Goal: Information Seeking & Learning: Learn about a topic

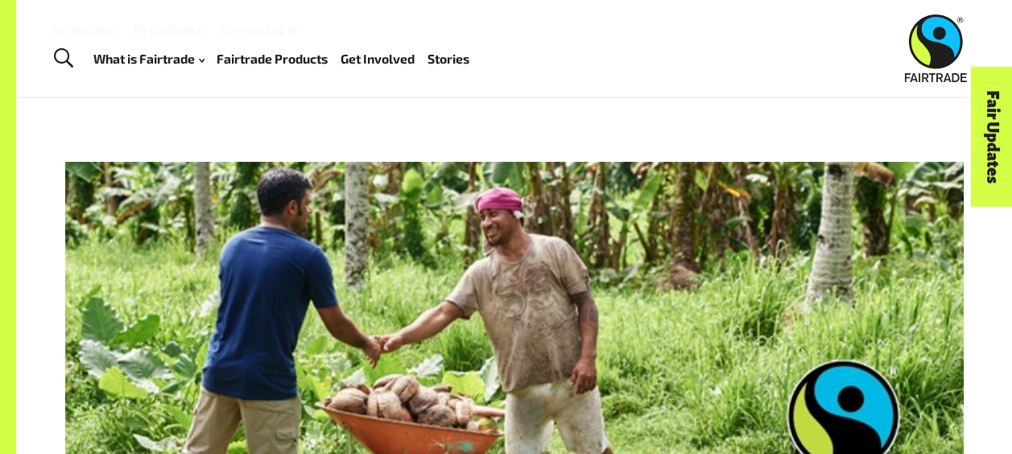
click at [320, 58] on link "Fairtrade Products" at bounding box center [272, 59] width 111 height 23
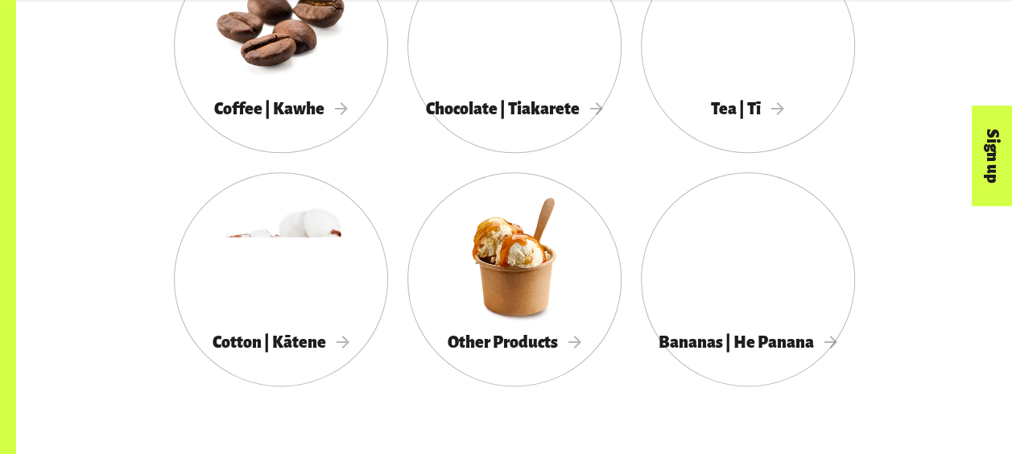
scroll to position [962, 0]
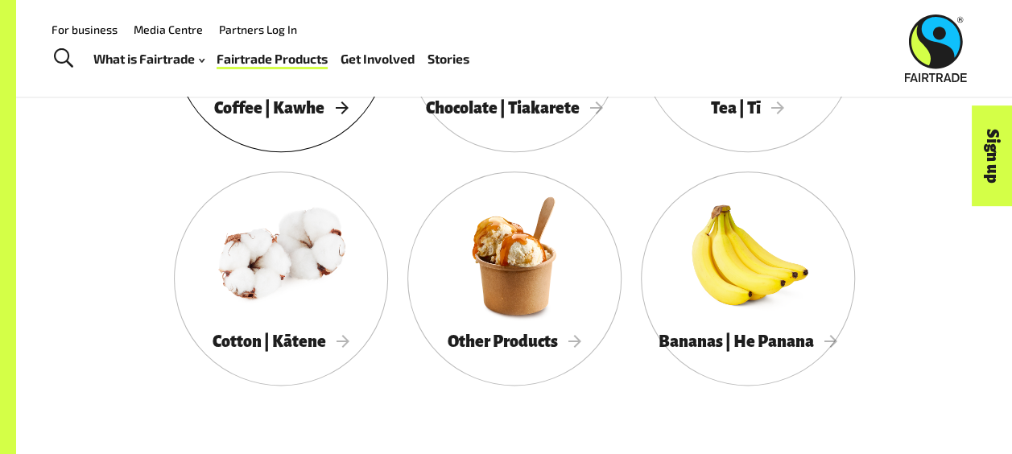
click at [327, 108] on span "Coffee | Kawhe" at bounding box center [281, 108] width 134 height 18
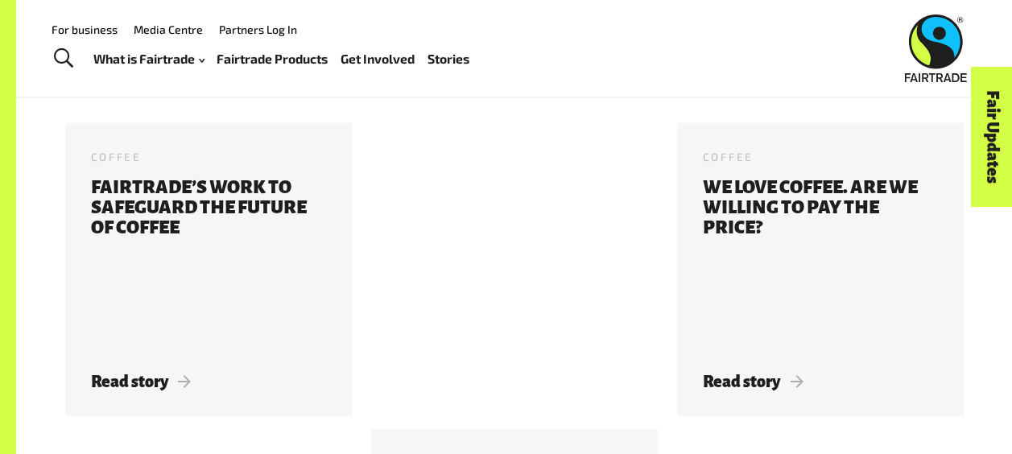
scroll to position [5025, 0]
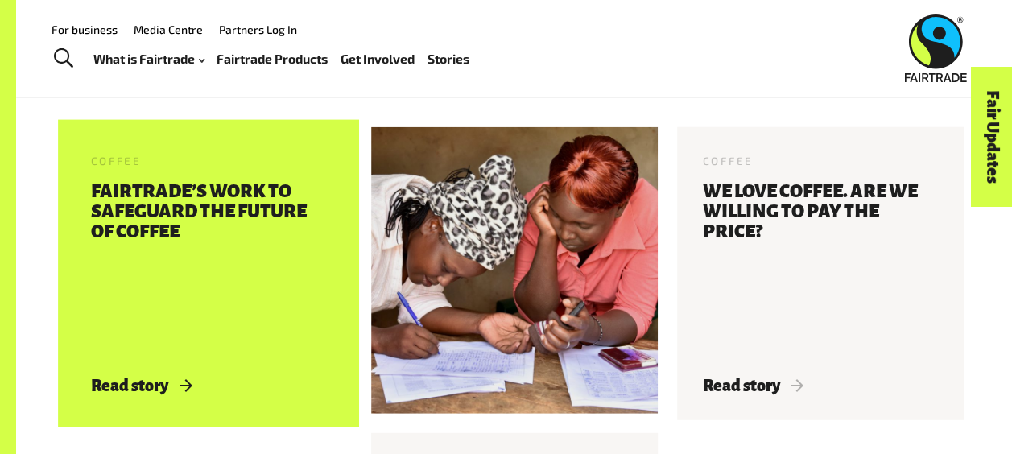
click at [309, 259] on h3 "Fairtrade’s Work To Safeguard The Future Of Coffee" at bounding box center [208, 269] width 235 height 175
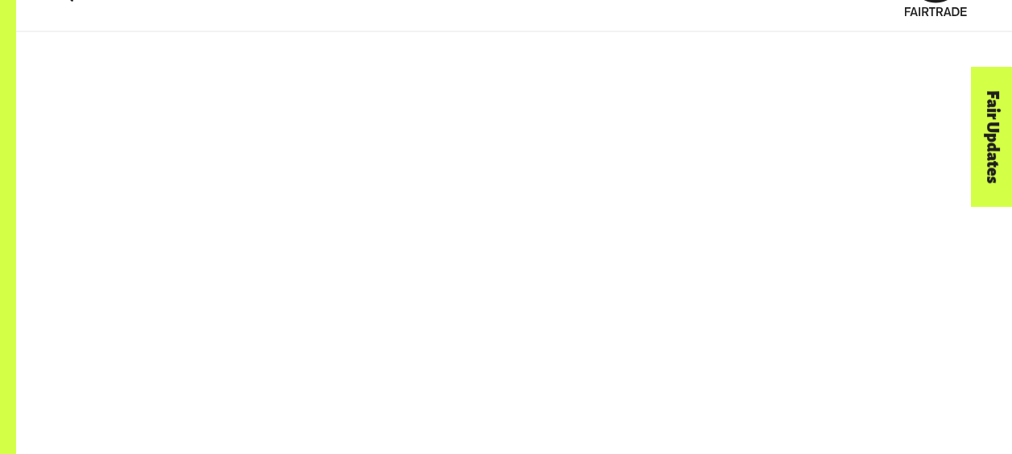
scroll to position [72, 0]
